Goal: Find contact information: Find contact information

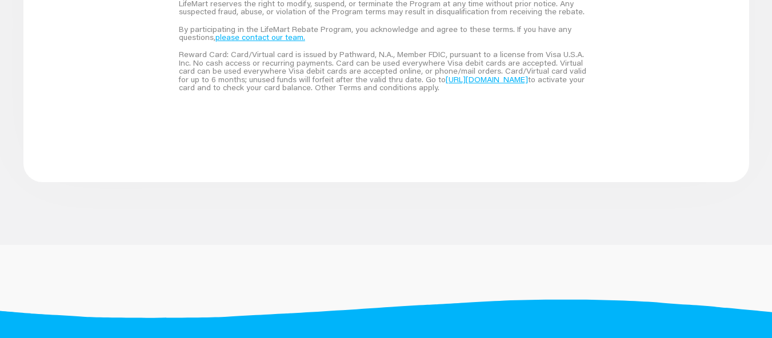
scroll to position [1028, 0]
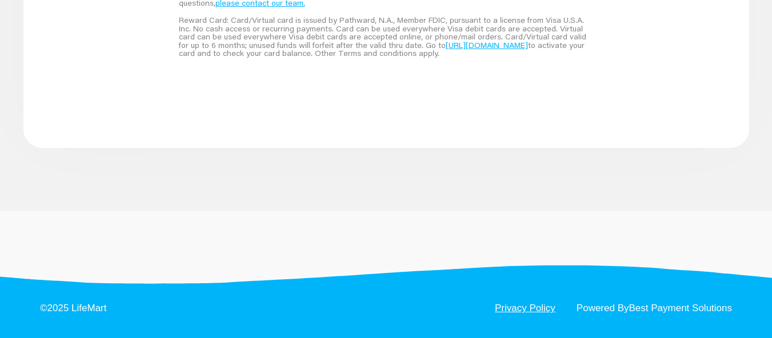
click at [524, 311] on link "Privacy Policy" at bounding box center [525, 308] width 61 height 10
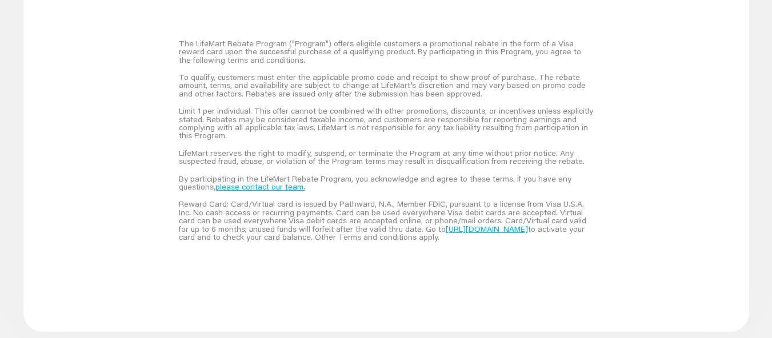
scroll to position [857, 0]
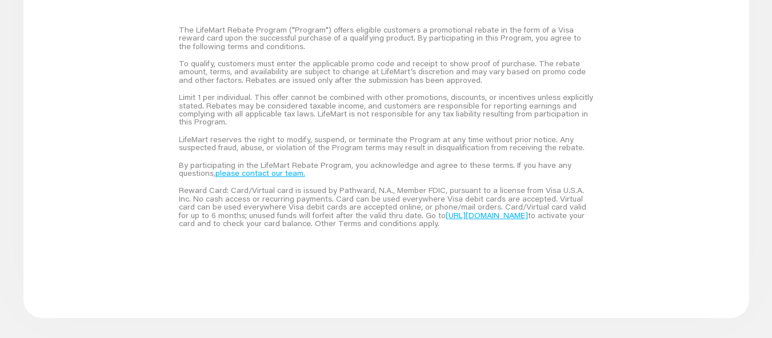
click at [400, 232] on div "The LifeMart Rebate Program ("Program") offers eligible customers a promotional…" at bounding box center [386, 126] width 442 height 239
click at [352, 255] on div "The LifeMart Rebate Program ("Program") offers eligible customers a promotional…" at bounding box center [386, 127] width 442 height 266
click at [268, 173] on link "please contact our team." at bounding box center [260, 173] width 90 height 10
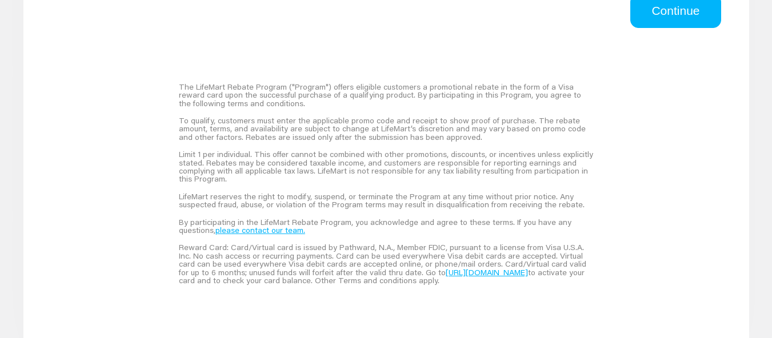
click at [271, 231] on link "please contact our team." at bounding box center [260, 230] width 90 height 10
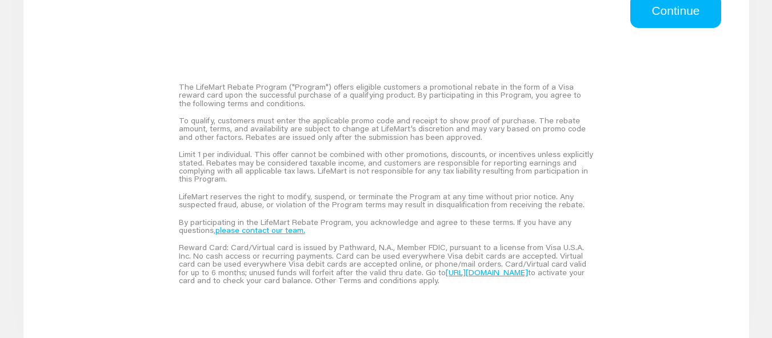
click at [271, 231] on link "please contact our team." at bounding box center [260, 230] width 90 height 10
click at [292, 233] on link "please contact our team." at bounding box center [260, 230] width 90 height 10
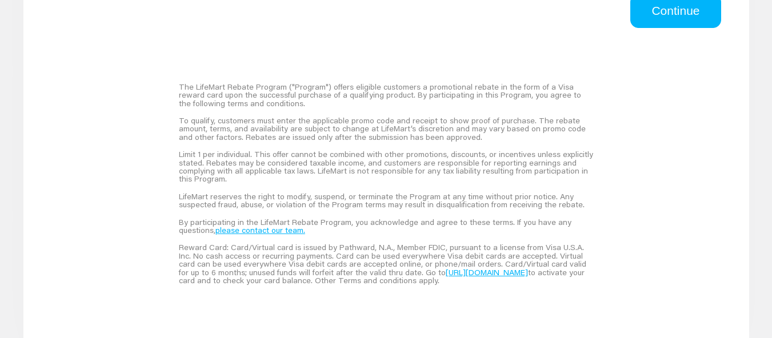
click at [291, 233] on link "please contact our team." at bounding box center [260, 230] width 90 height 10
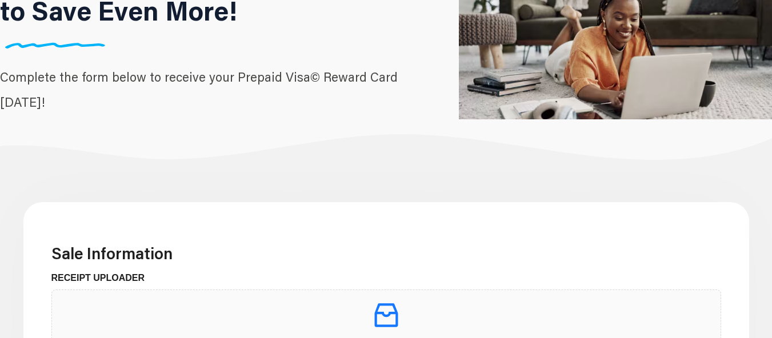
scroll to position [0, 0]
